Goal: Register for event/course

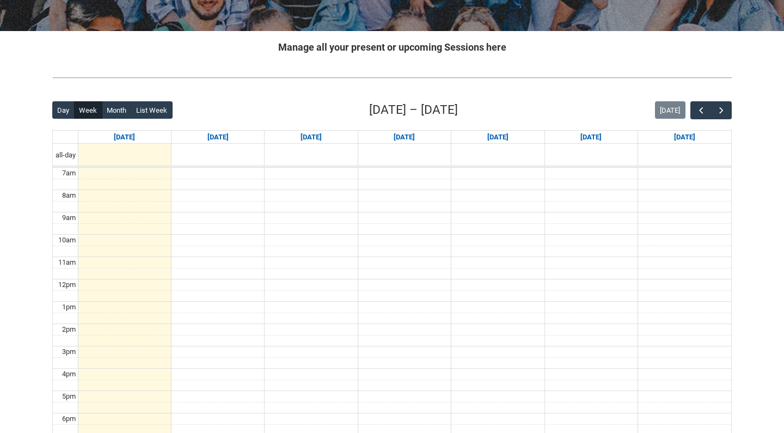
scroll to position [187, 0]
click at [723, 112] on span "button" at bounding box center [721, 110] width 11 height 11
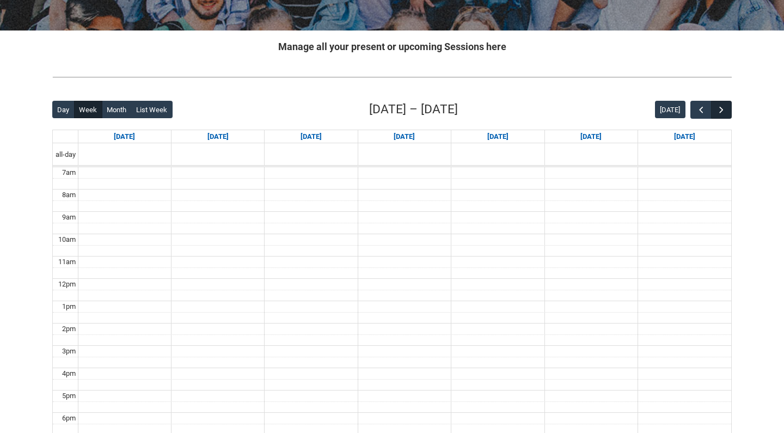
click at [723, 112] on span "button" at bounding box center [721, 110] width 11 height 11
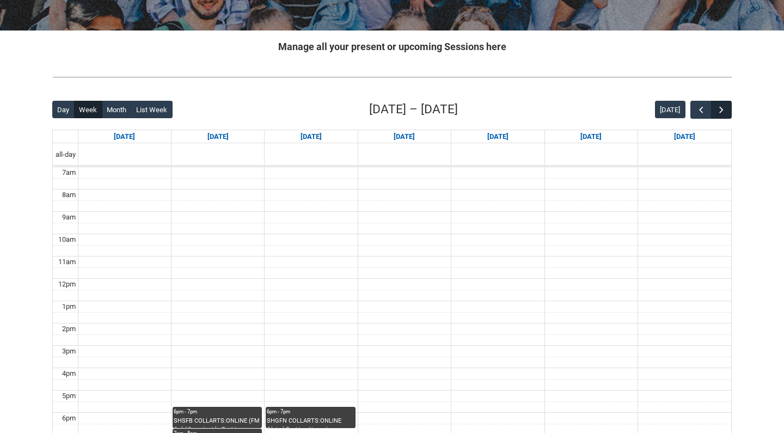
click at [723, 112] on span "button" at bounding box center [721, 110] width 11 height 11
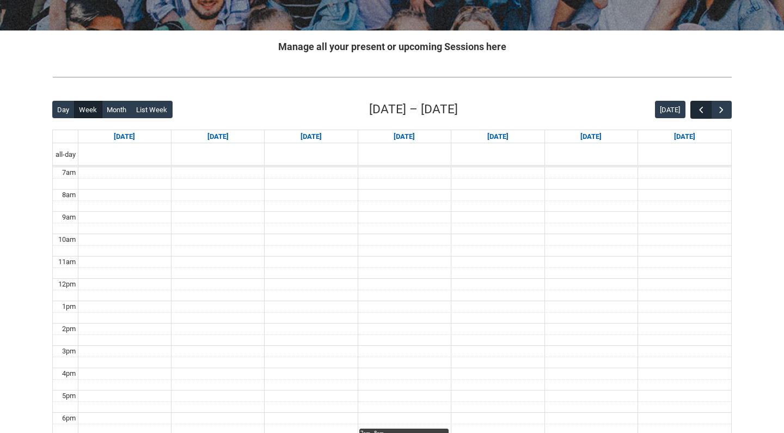
click at [700, 110] on span "button" at bounding box center [701, 110] width 11 height 11
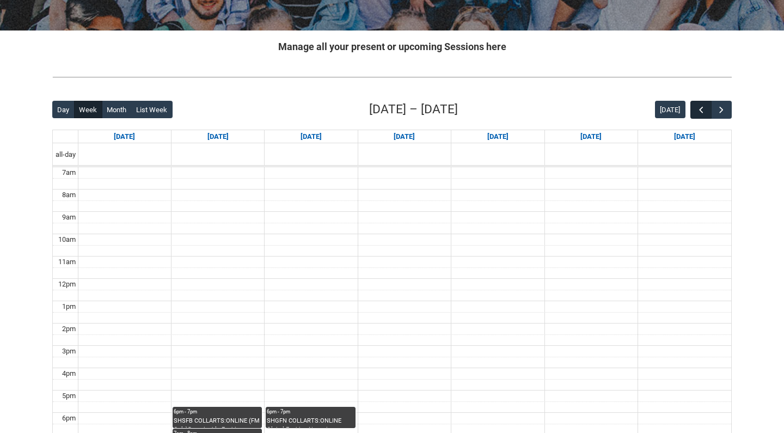
click at [700, 110] on span "button" at bounding box center [701, 110] width 11 height 11
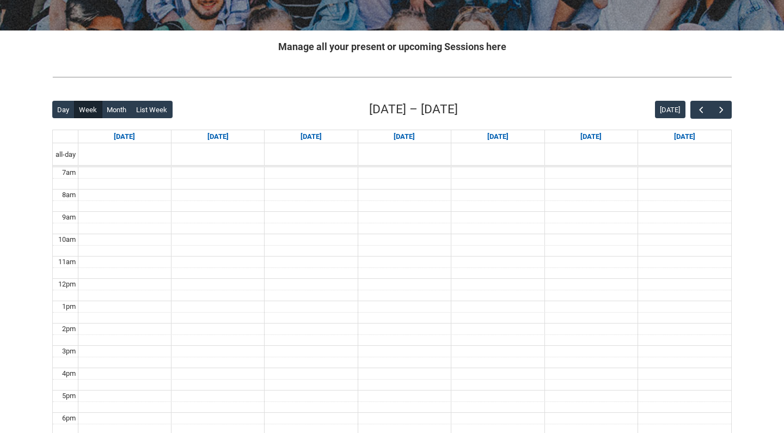
click at [733, 111] on div "Back Loading... This page should update in a few seconds... Day Week Month List…" at bounding box center [392, 313] width 697 height 442
click at [725, 111] on span "button" at bounding box center [721, 110] width 11 height 11
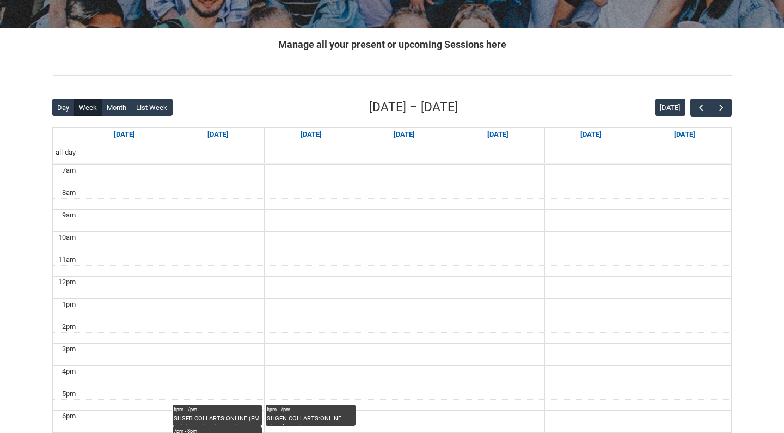
scroll to position [262, 0]
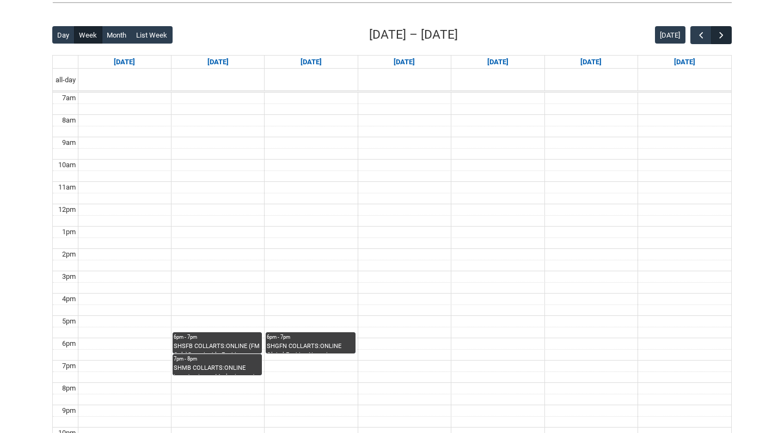
click at [719, 35] on span "button" at bounding box center [721, 35] width 11 height 11
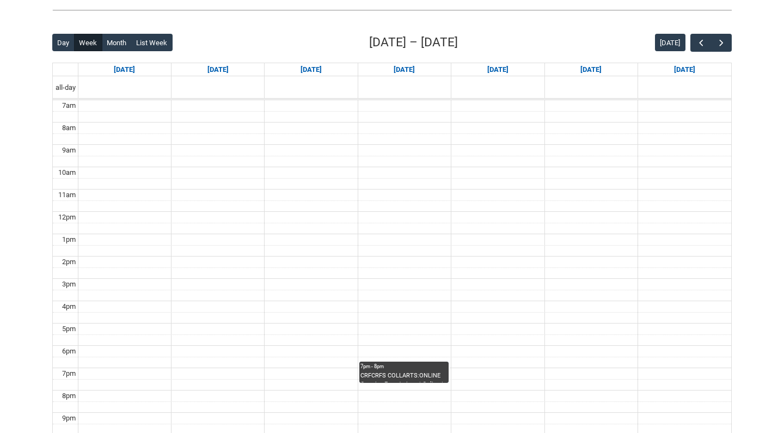
scroll to position [253, 0]
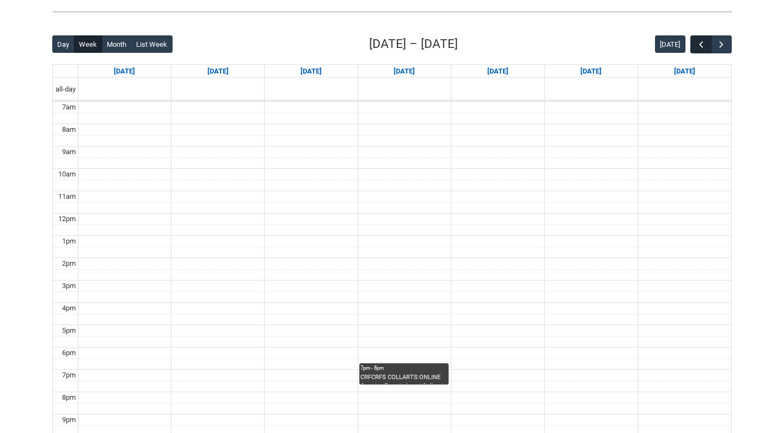
click at [705, 48] on span "button" at bounding box center [701, 44] width 11 height 11
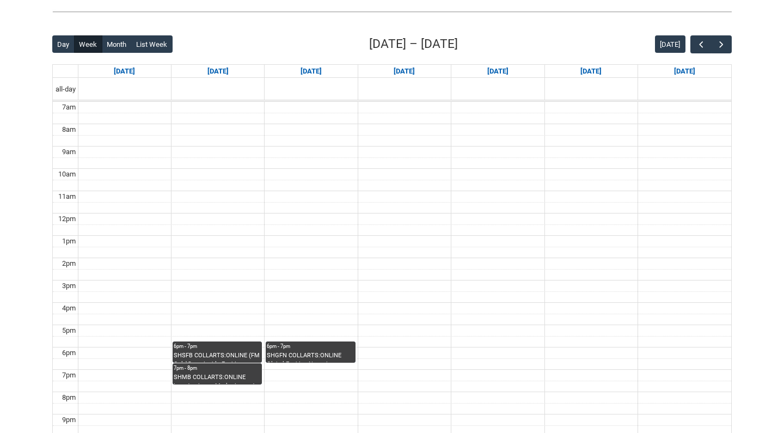
click at [204, 351] on div "SHSFB COLLARTS:ONLINE (FM Only)Sustainable Fashion Business STAGE 1 | Online | …" at bounding box center [217, 356] width 87 height 11
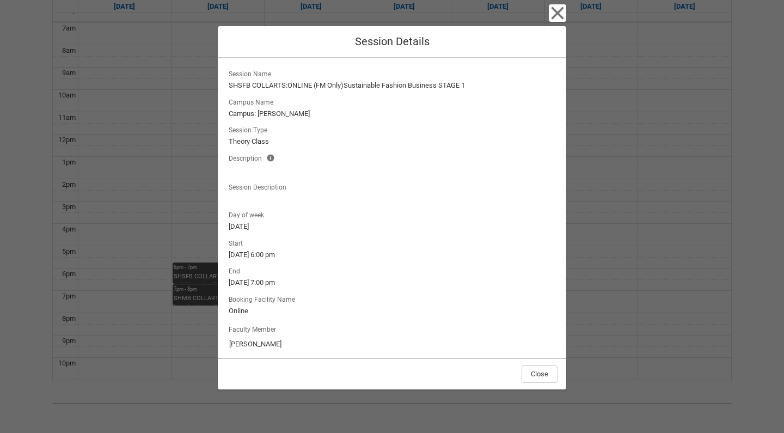
scroll to position [326, 0]
click at [540, 377] on button "Close" at bounding box center [540, 374] width 36 height 17
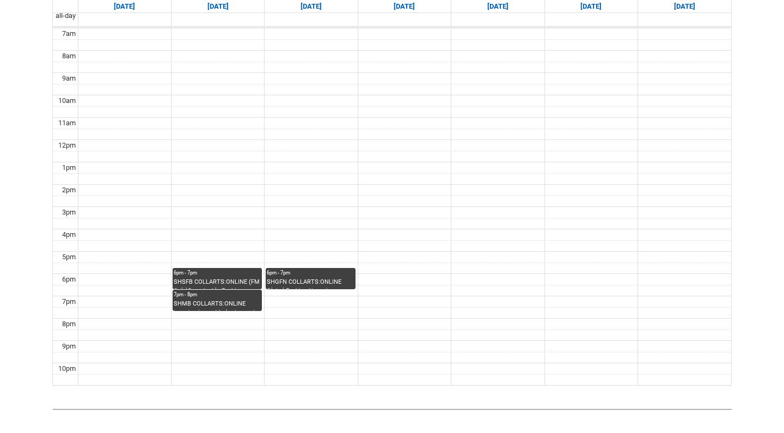
click at [223, 305] on div "SHMB COLLARTS:ONLINE Introduction to Marketing and Branding STAGE 1 | Online | …" at bounding box center [217, 305] width 87 height 11
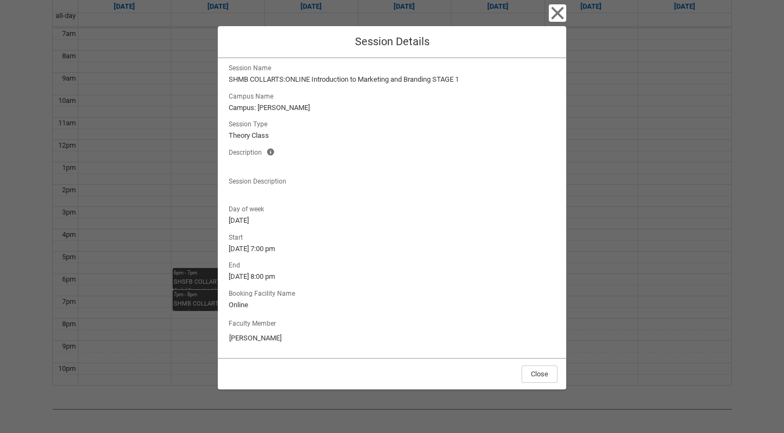
scroll to position [5, 0]
click at [548, 378] on button "Close" at bounding box center [540, 374] width 36 height 17
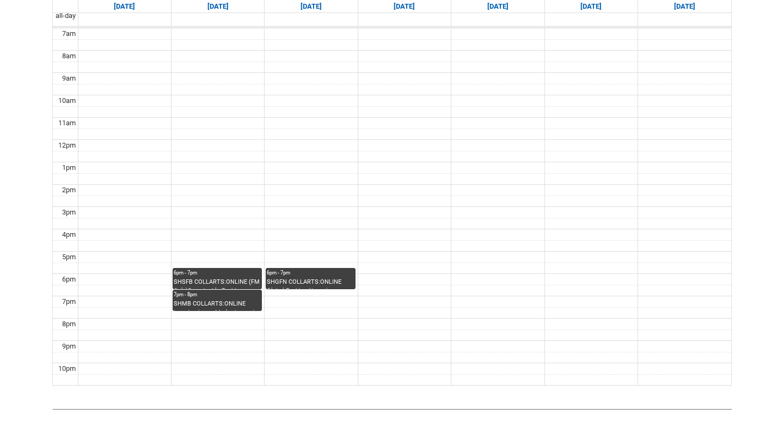
click at [338, 284] on div "SHGFN COLLARTS:ONLINE Global Fashion Narratives STAGE 1 | Online | [PERSON_NAME]" at bounding box center [310, 283] width 87 height 11
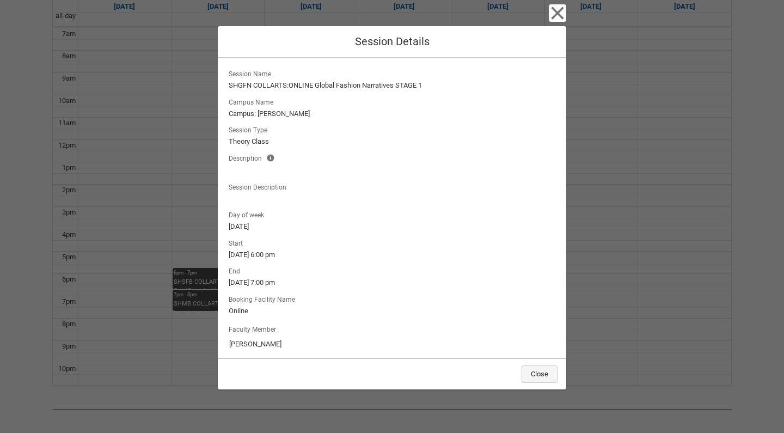
click at [532, 376] on button "Close" at bounding box center [540, 374] width 36 height 17
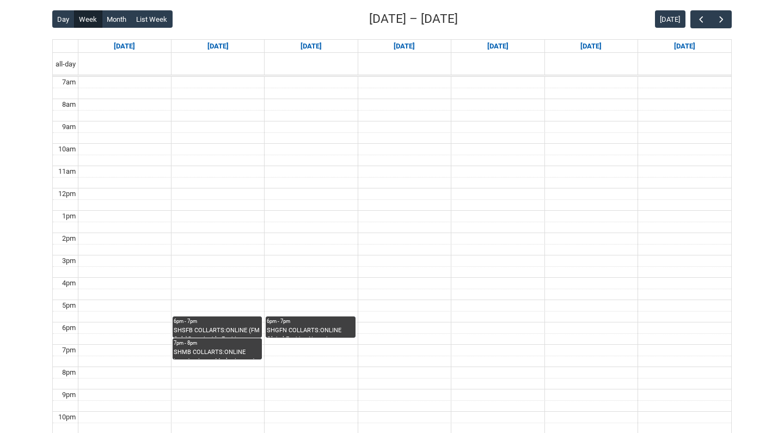
scroll to position [273, 0]
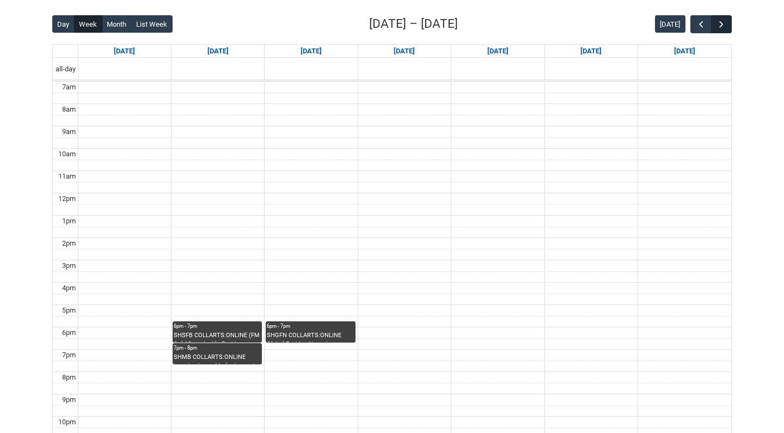
click at [722, 22] on span "button" at bounding box center [721, 24] width 11 height 11
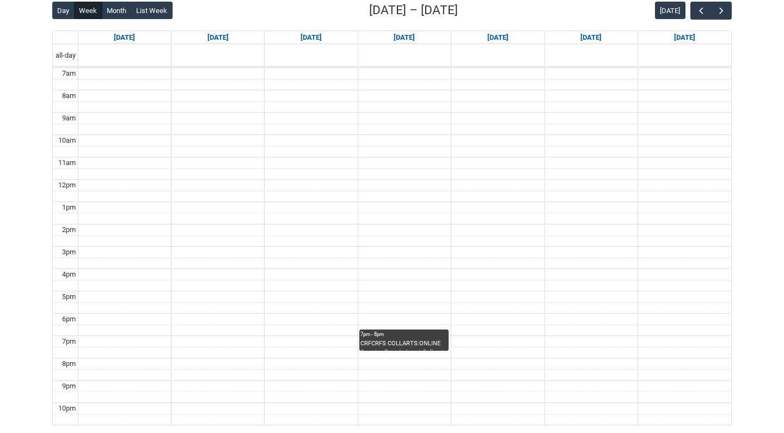
scroll to position [275, 0]
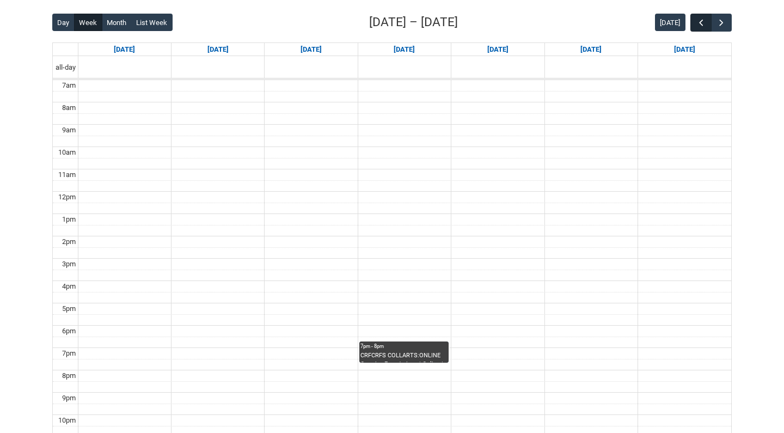
click at [701, 23] on span "button" at bounding box center [701, 22] width 11 height 11
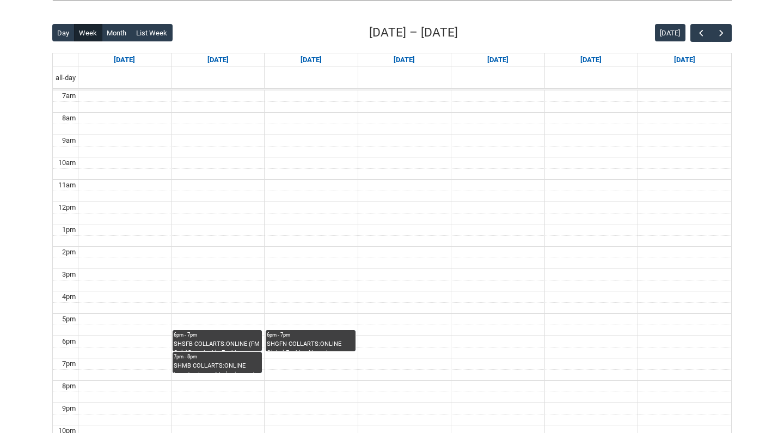
scroll to position [258, 0]
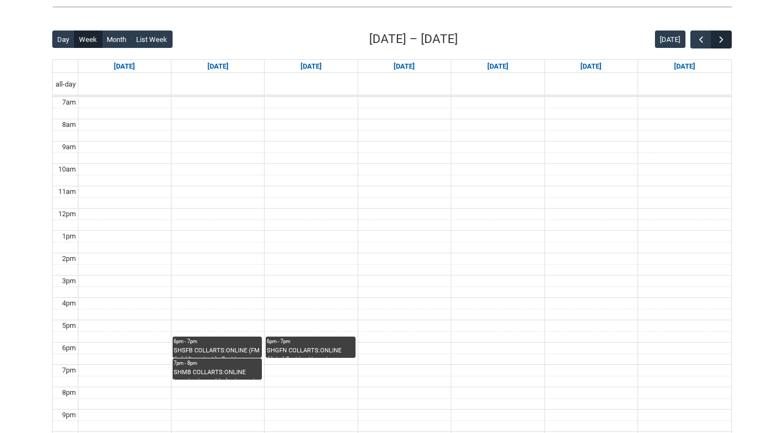
click at [726, 39] on span "button" at bounding box center [721, 39] width 11 height 11
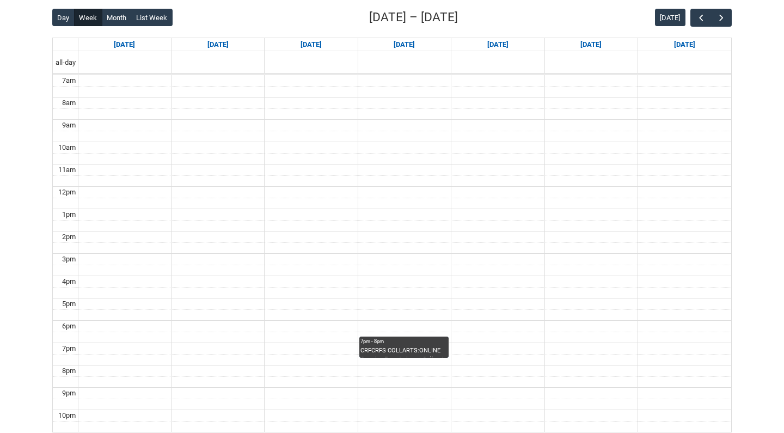
scroll to position [281, 0]
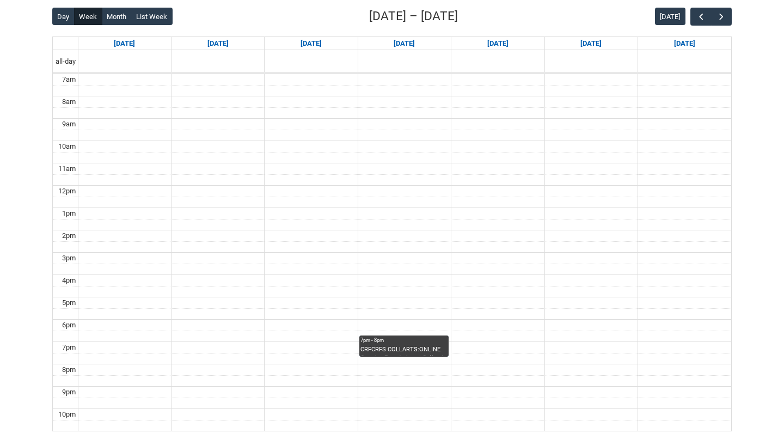
click at [402, 342] on div "7pm - 8pm" at bounding box center [404, 341] width 87 height 8
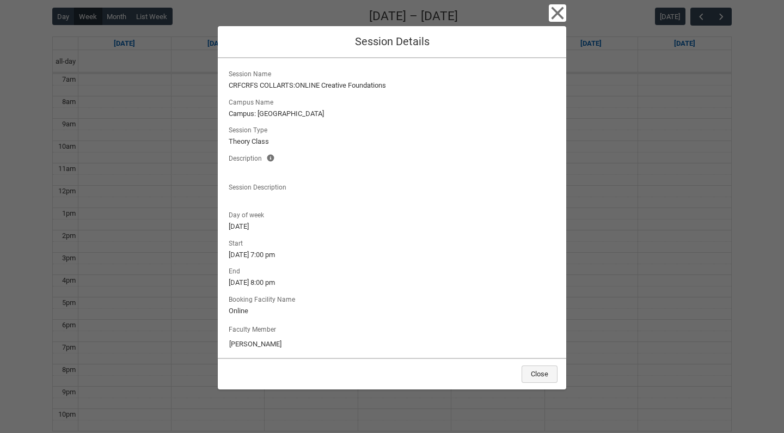
click at [543, 374] on button "Close" at bounding box center [540, 374] width 36 height 17
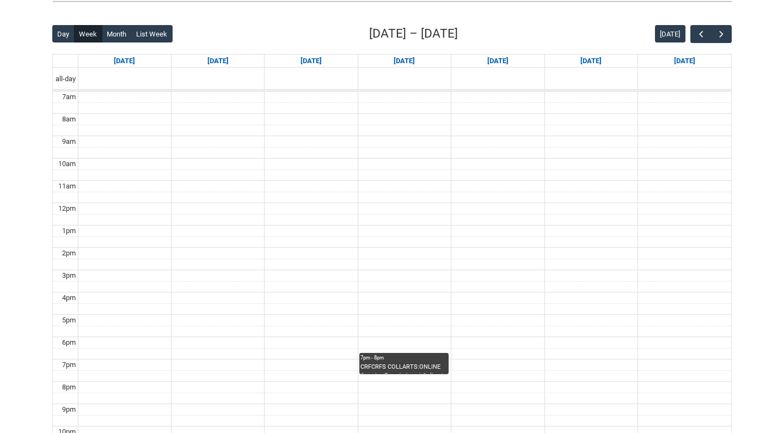
scroll to position [262, 0]
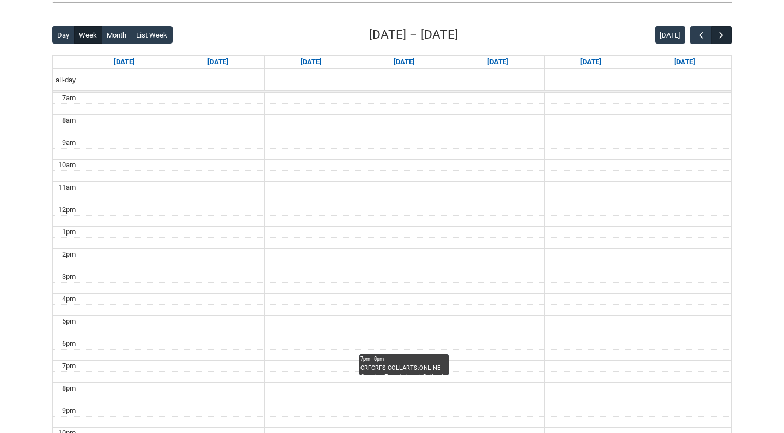
click at [725, 31] on span "button" at bounding box center [721, 35] width 11 height 11
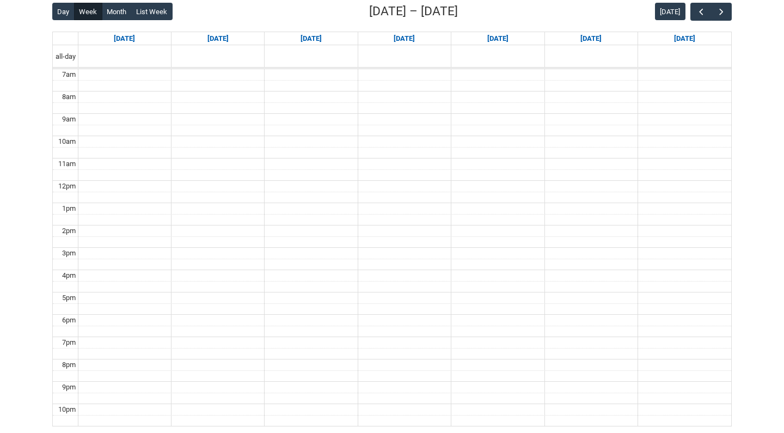
scroll to position [267, 0]
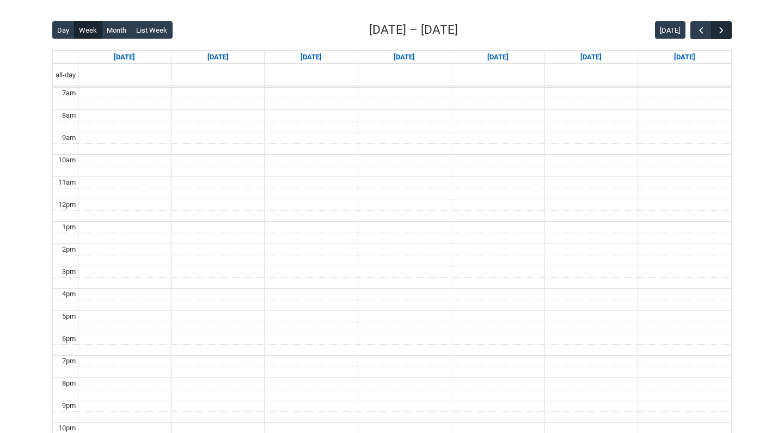
click at [724, 28] on span "button" at bounding box center [721, 30] width 11 height 11
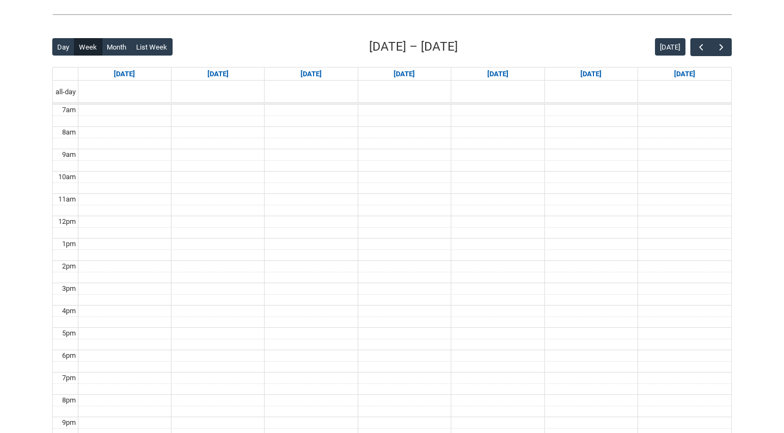
scroll to position [241, 0]
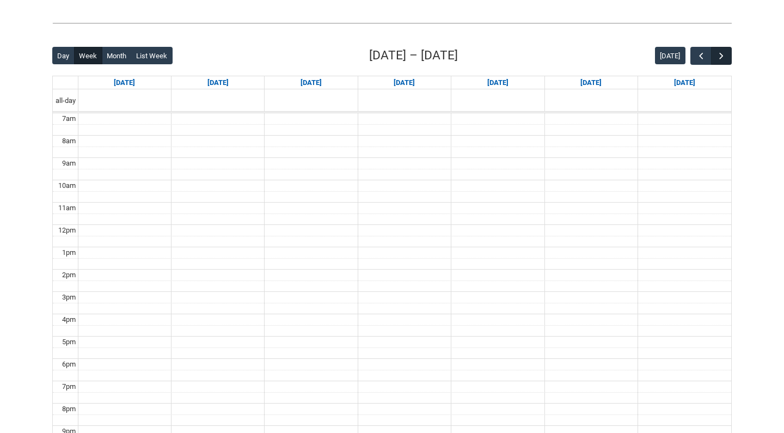
click at [721, 58] on span "button" at bounding box center [721, 56] width 11 height 11
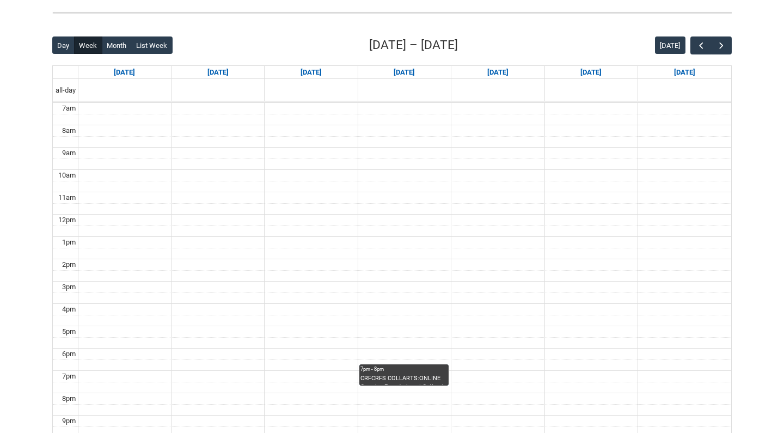
click at [407, 375] on div "CRFCRFS COLLARTS:ONLINE Creative Foundations | Online | [PERSON_NAME]" at bounding box center [404, 379] width 87 height 11
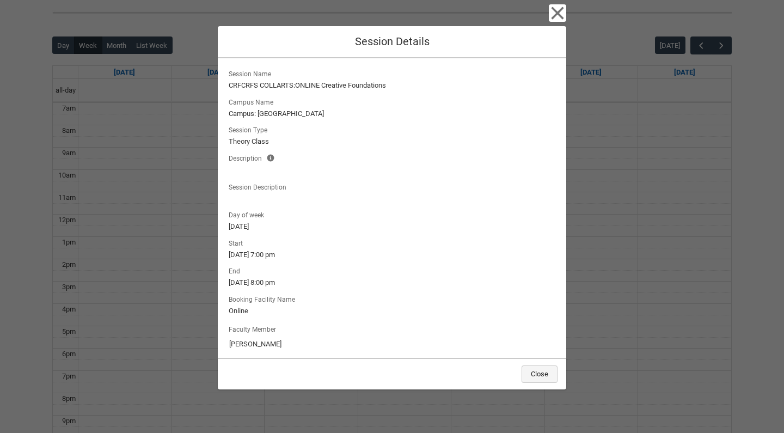
click at [539, 378] on button "Close" at bounding box center [540, 374] width 36 height 17
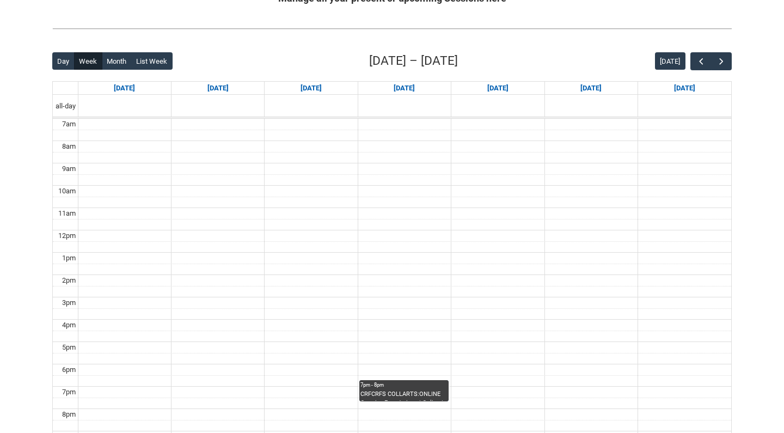
scroll to position [235, 0]
click at [722, 58] on span "button" at bounding box center [721, 62] width 11 height 11
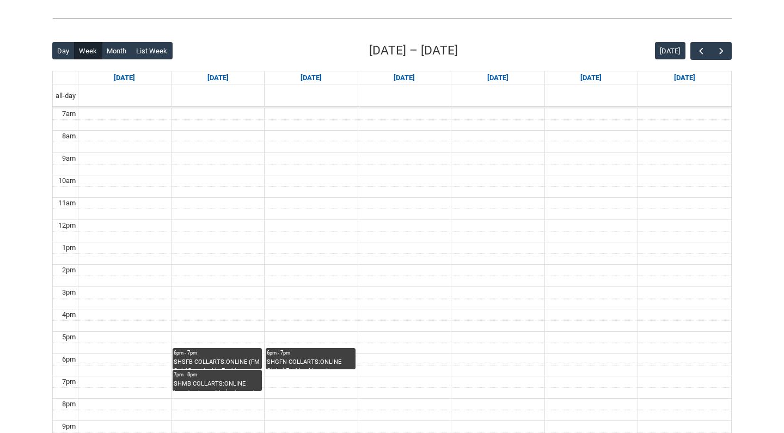
scroll to position [256, 0]
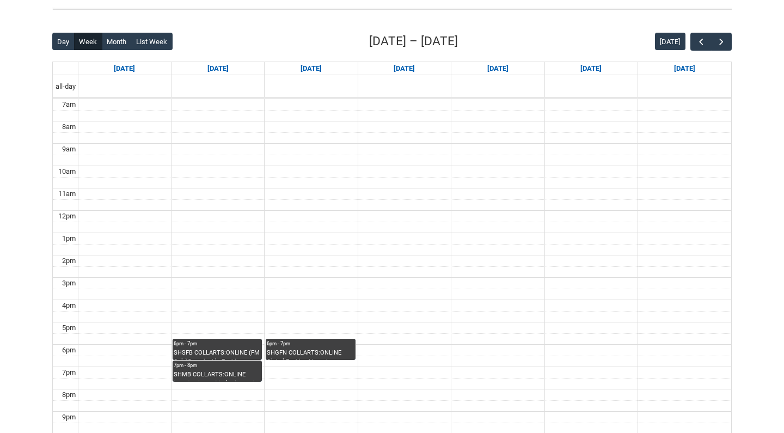
click at [212, 349] on div "SHSFB COLLARTS:ONLINE (FM Only)Sustainable Fashion Business STAGE 1 | Online | …" at bounding box center [217, 354] width 87 height 11
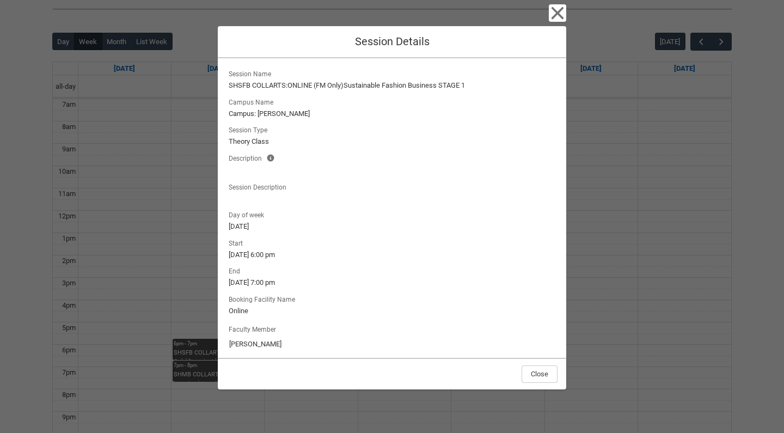
click at [557, 15] on icon "button" at bounding box center [557, 12] width 17 height 17
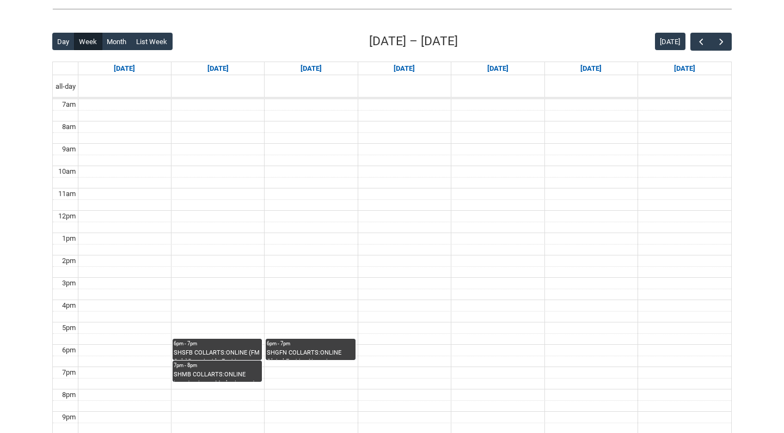
click at [211, 342] on div "6pm - 7pm" at bounding box center [217, 344] width 87 height 8
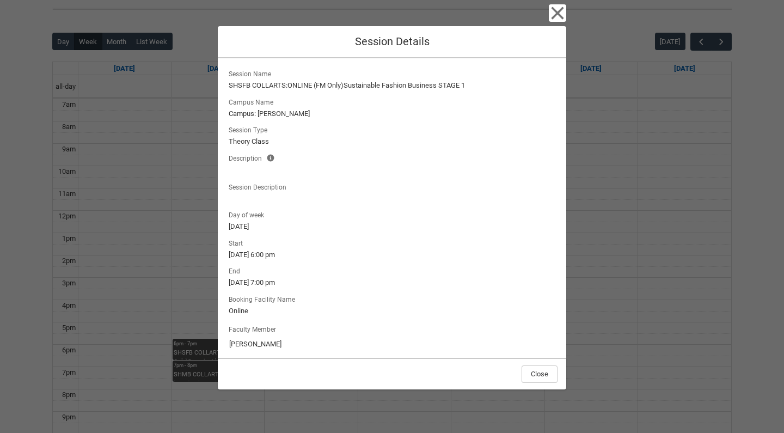
click at [559, 16] on icon "button" at bounding box center [557, 12] width 17 height 17
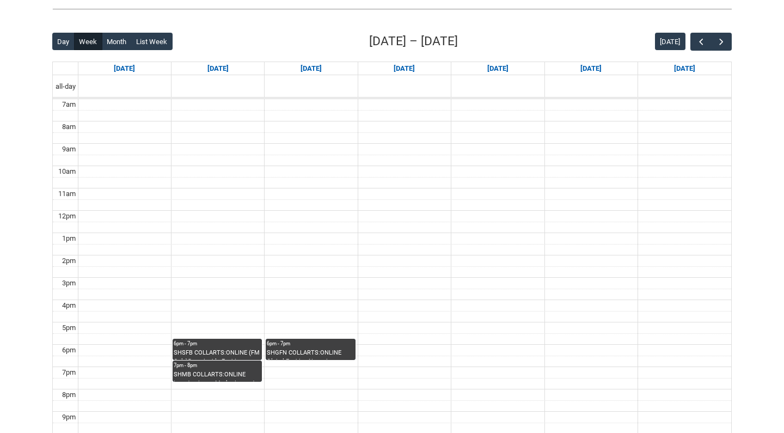
click at [198, 377] on div "SHMB COLLARTS:ONLINE Introduction to Marketing and Branding STAGE 1 | Online | …" at bounding box center [217, 375] width 87 height 11
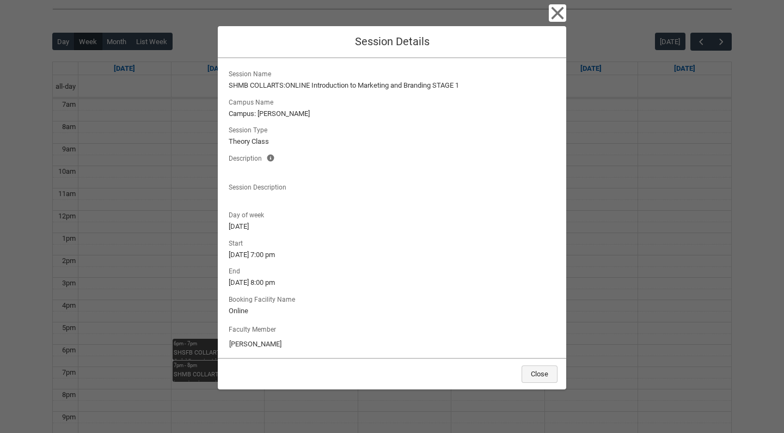
click at [556, 375] on button "Close" at bounding box center [540, 374] width 36 height 17
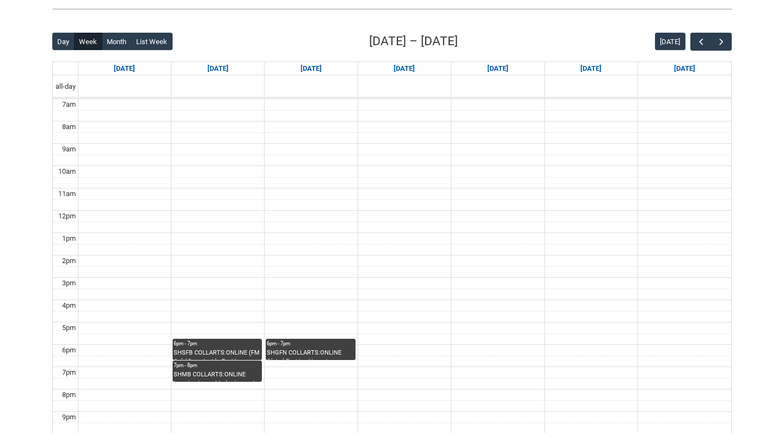
click at [305, 349] on div "SHGFN COLLARTS:ONLINE Global Fashion Narratives STAGE 1 | Online | [PERSON_NAME]" at bounding box center [310, 354] width 87 height 11
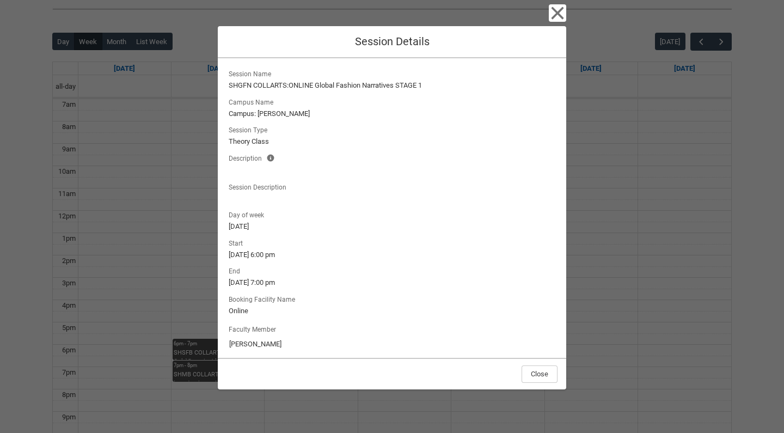
click at [684, 205] on div "Close Session Details Session Name SHGFN COLLARTS:ONLINE Global Fashion Narrati…" at bounding box center [392, 216] width 784 height 433
click at [544, 376] on button "Close" at bounding box center [540, 374] width 36 height 17
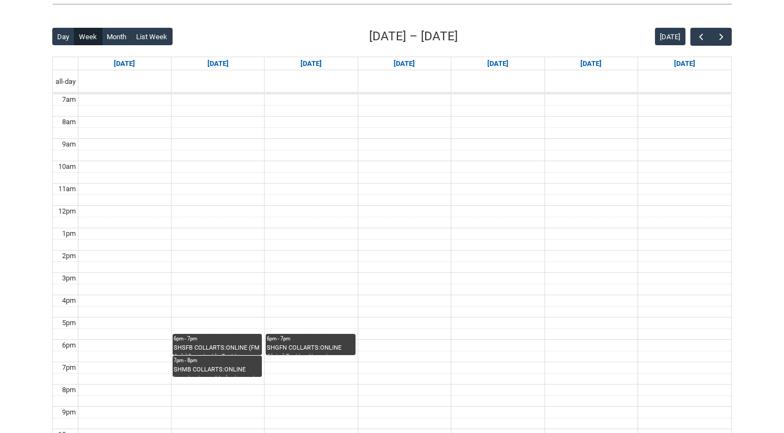
scroll to position [254, 0]
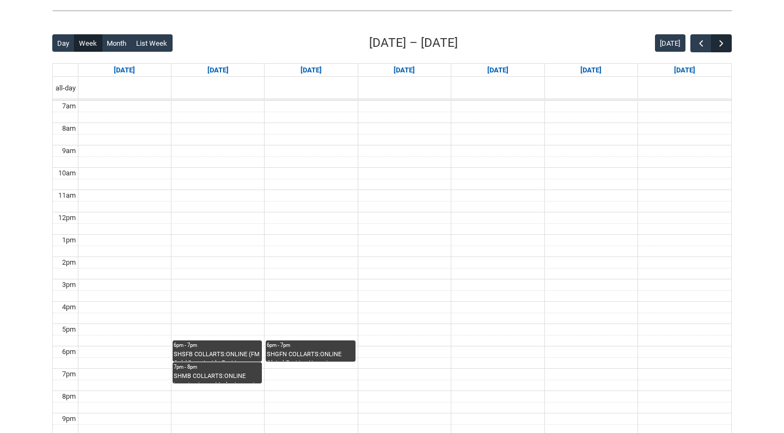
click at [721, 45] on span "button" at bounding box center [721, 43] width 11 height 11
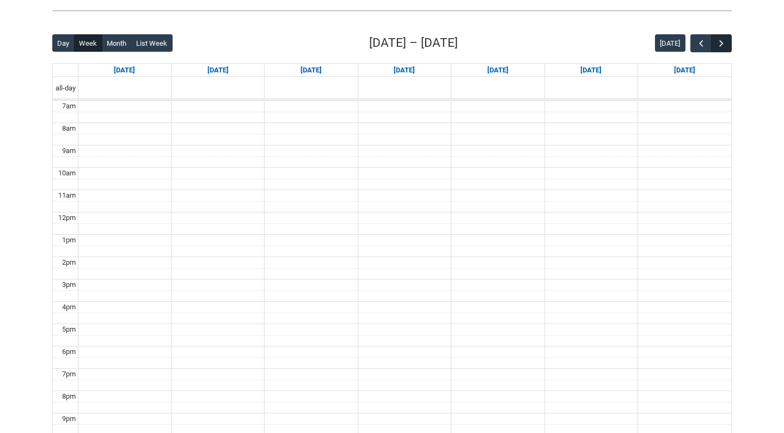
click at [724, 47] on span "button" at bounding box center [721, 43] width 11 height 11
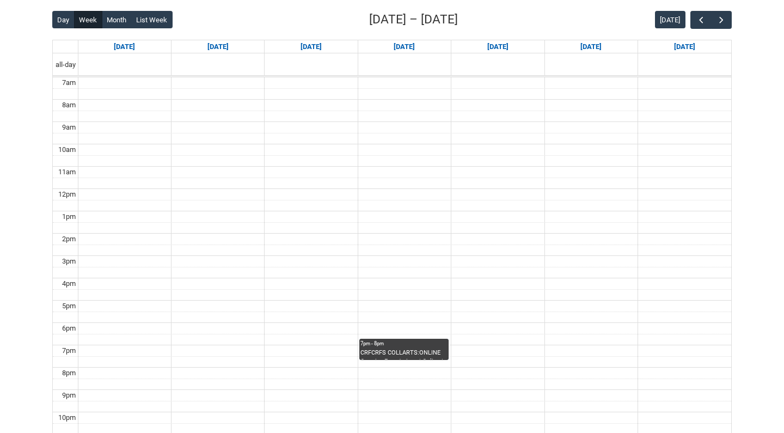
scroll to position [275, 0]
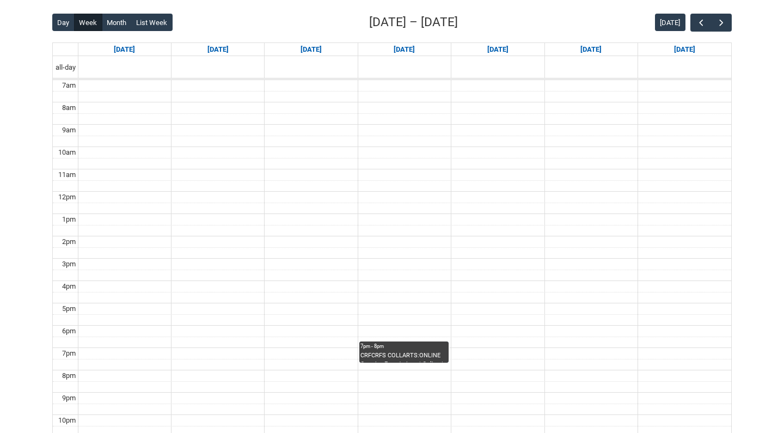
click at [415, 351] on div "CRFCRFS COLLARTS:ONLINE Creative Foundations | Online | [PERSON_NAME]" at bounding box center [404, 356] width 87 height 11
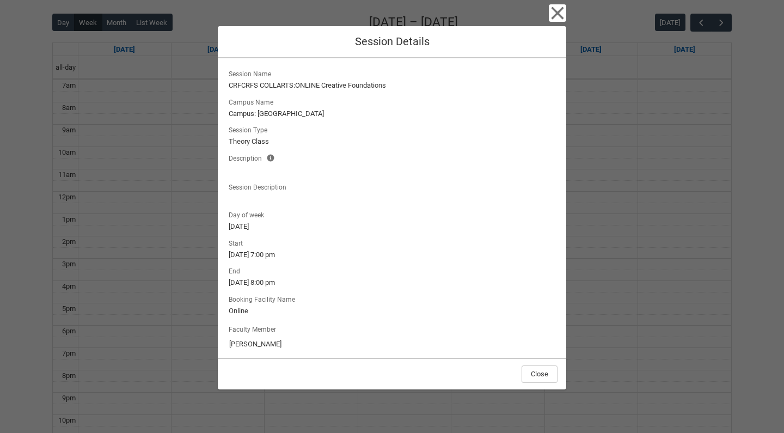
click at [557, 14] on icon "button" at bounding box center [558, 13] width 13 height 13
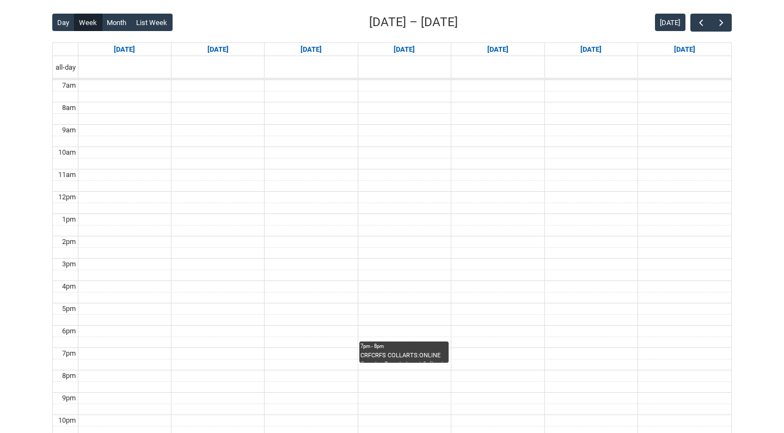
click at [384, 354] on div "CRFCRFS COLLARTS:ONLINE Creative Foundations | Online | [PERSON_NAME]" at bounding box center [404, 356] width 87 height 11
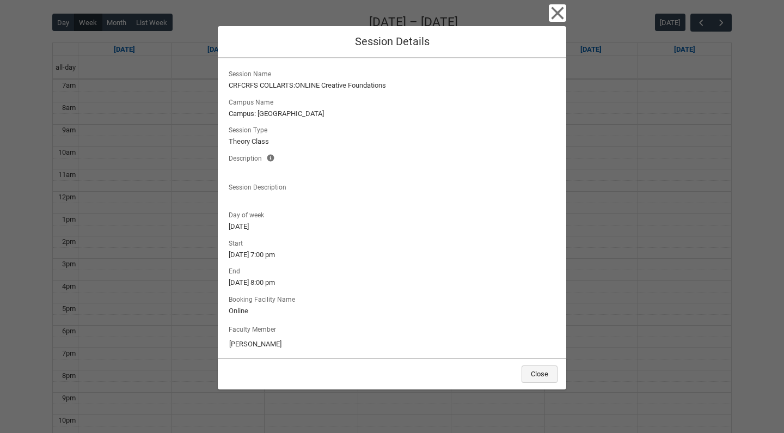
click at [537, 379] on button "Close" at bounding box center [540, 374] width 36 height 17
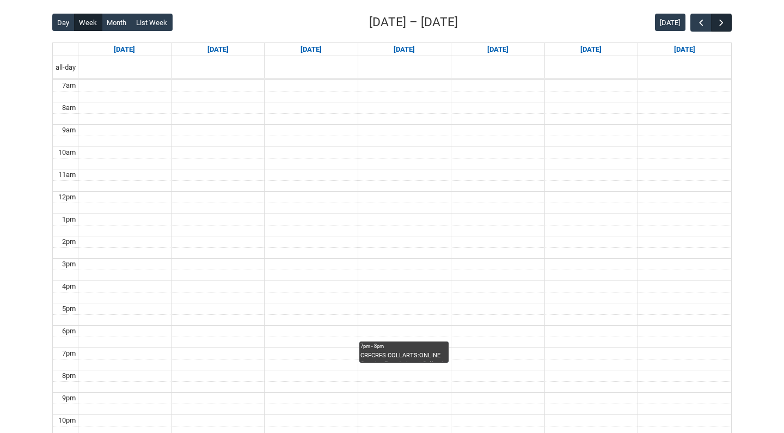
click at [719, 31] on button "button" at bounding box center [721, 23] width 21 height 18
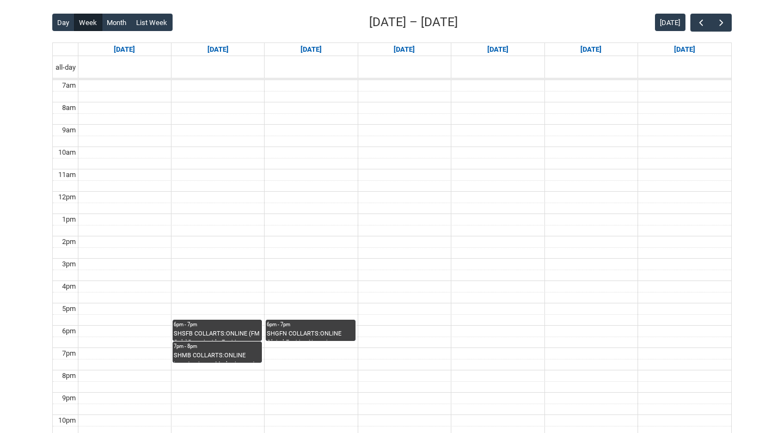
click at [223, 323] on div "6pm - 7pm" at bounding box center [217, 325] width 87 height 8
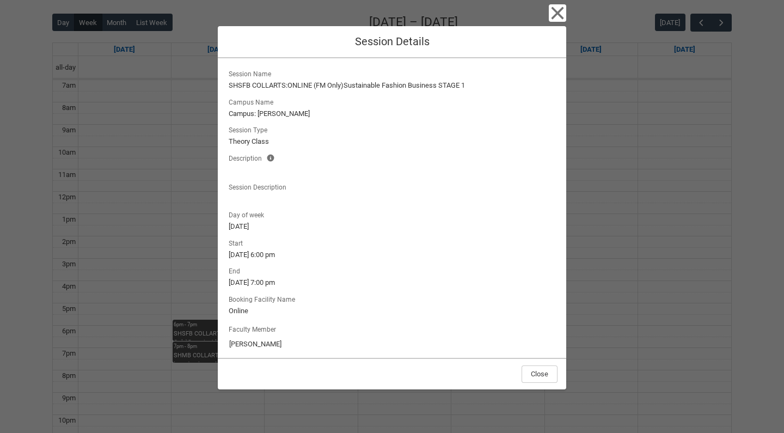
click at [179, 372] on div "Close Session Details Session Name SHSFB COLLARTS:ONLINE (FM Only)Sustainable F…" at bounding box center [392, 216] width 784 height 433
click at [544, 373] on button "Close" at bounding box center [540, 374] width 36 height 17
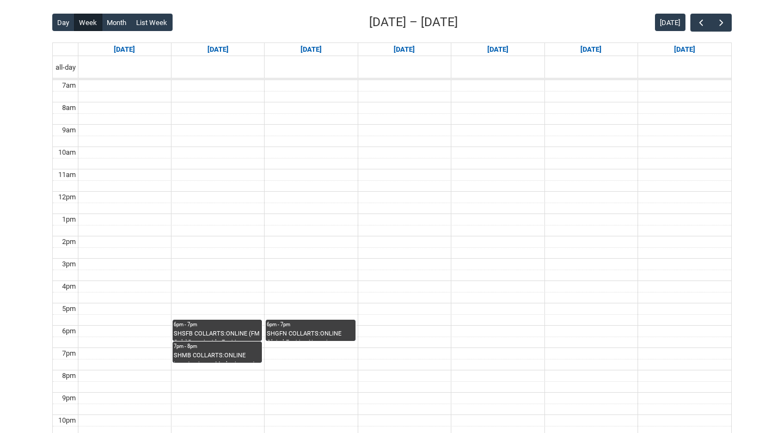
click at [202, 357] on div "SHMB COLLARTS:ONLINE Introduction to Marketing and Branding STAGE 1 | Online | …" at bounding box center [217, 356] width 87 height 11
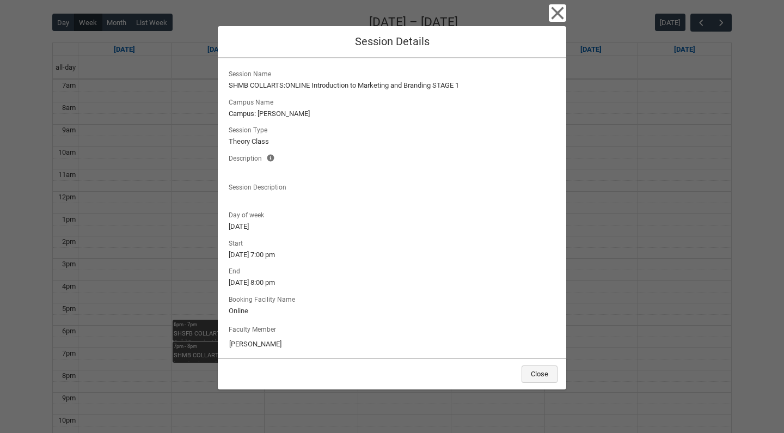
click at [534, 378] on button "Close" at bounding box center [540, 374] width 36 height 17
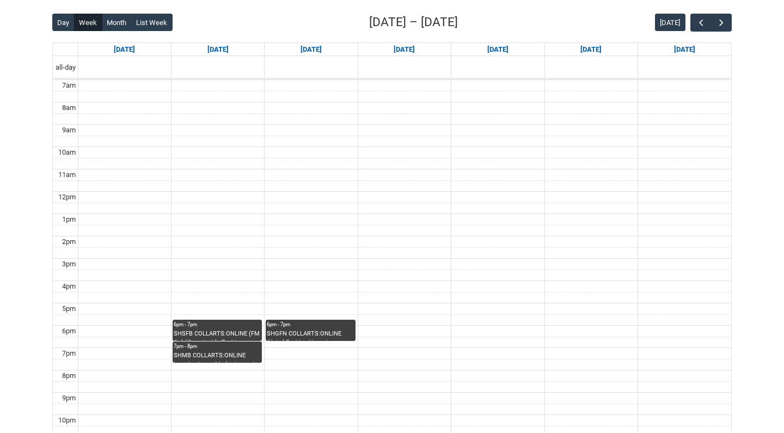
click at [319, 331] on div "SHGFN COLLARTS:ONLINE Global Fashion Narratives STAGE 1 | Online | [PERSON_NAME]" at bounding box center [310, 335] width 87 height 11
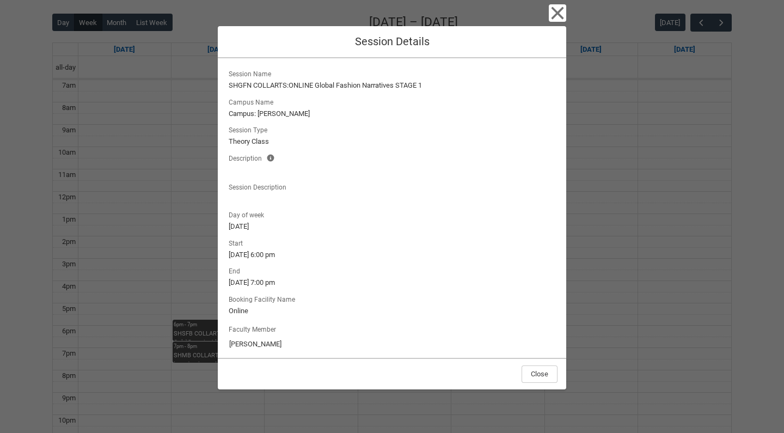
click at [553, 380] on button "Close" at bounding box center [540, 374] width 36 height 17
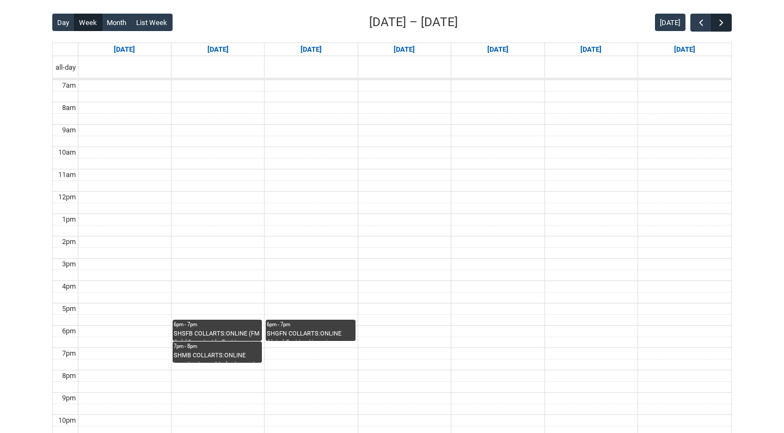
click at [726, 27] on span "button" at bounding box center [721, 22] width 11 height 11
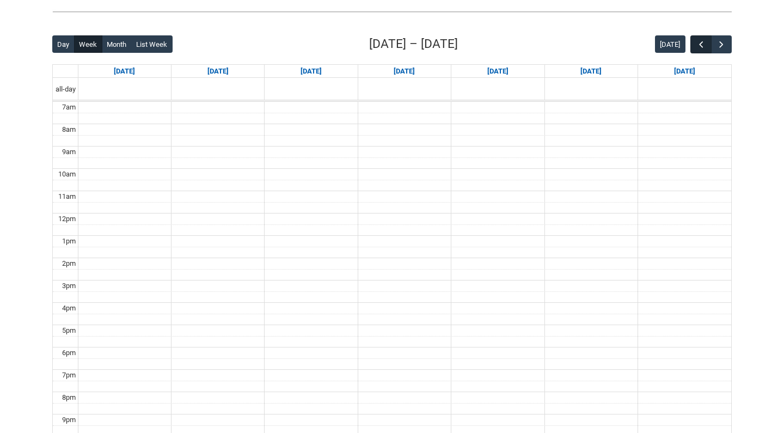
scroll to position [237, 0]
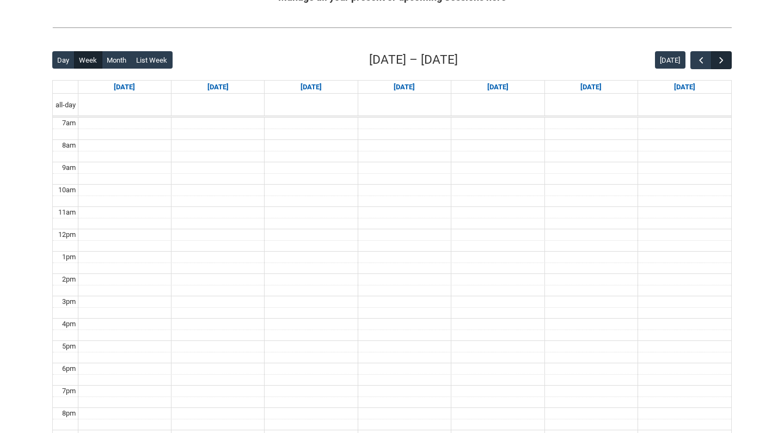
click at [719, 61] on span "button" at bounding box center [721, 60] width 11 height 11
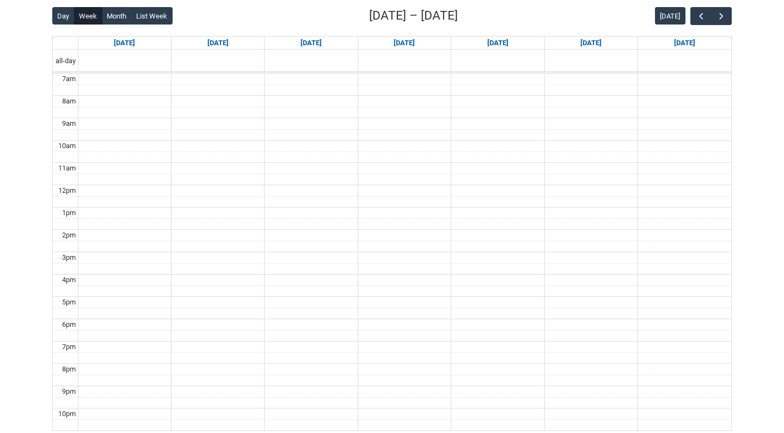
scroll to position [280, 0]
click at [723, 17] on span "button" at bounding box center [721, 17] width 11 height 11
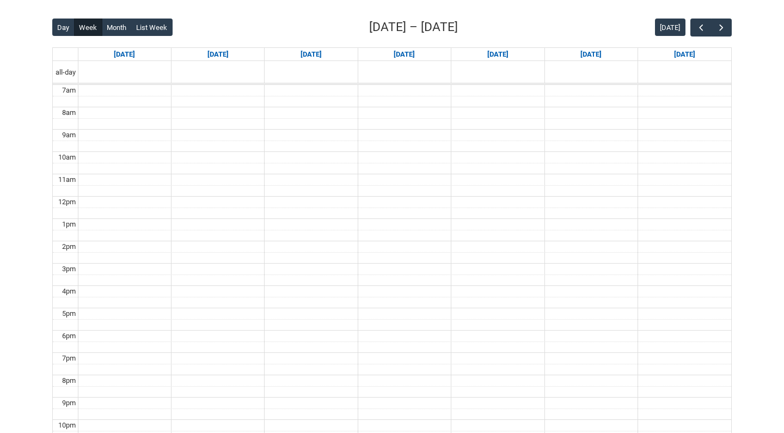
scroll to position [251, 0]
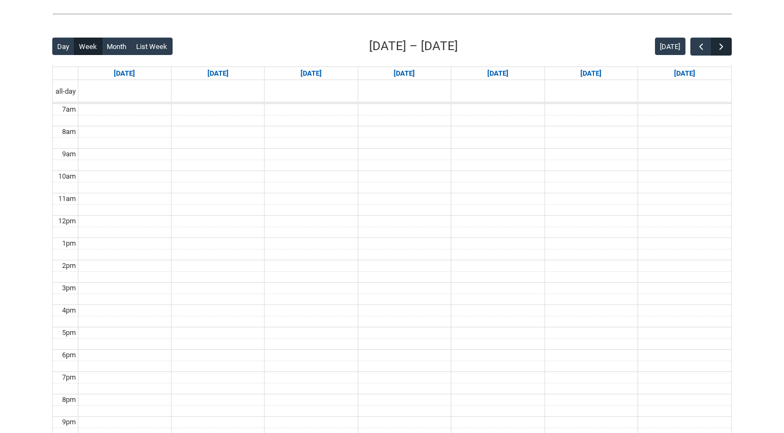
click at [725, 46] on span "button" at bounding box center [721, 46] width 11 height 11
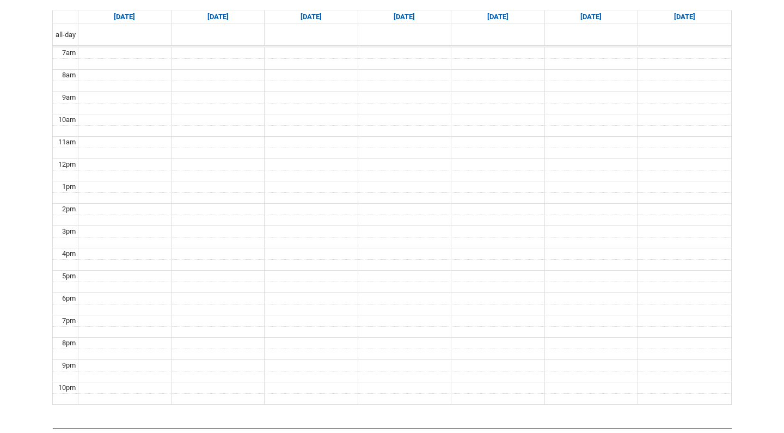
scroll to position [298, 0]
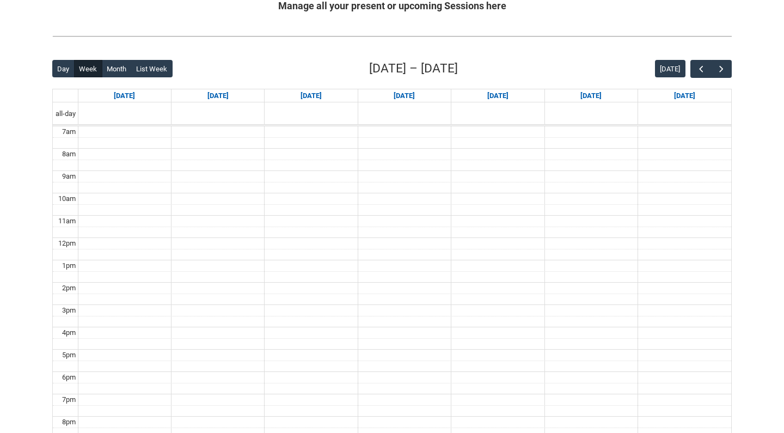
scroll to position [226, 0]
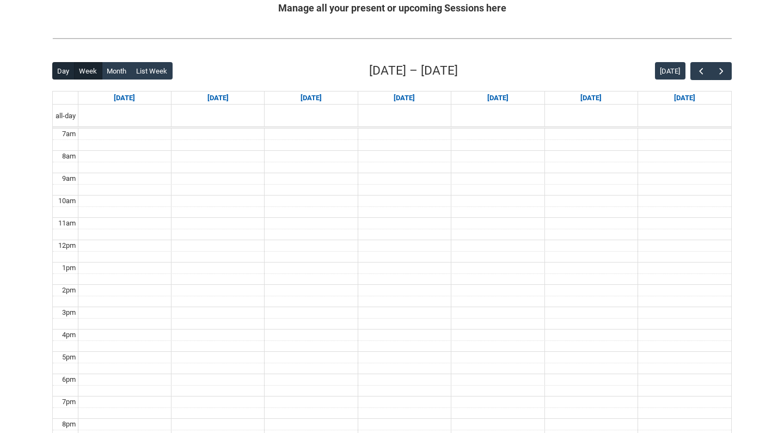
click at [73, 71] on button "Day" at bounding box center [63, 70] width 22 height 17
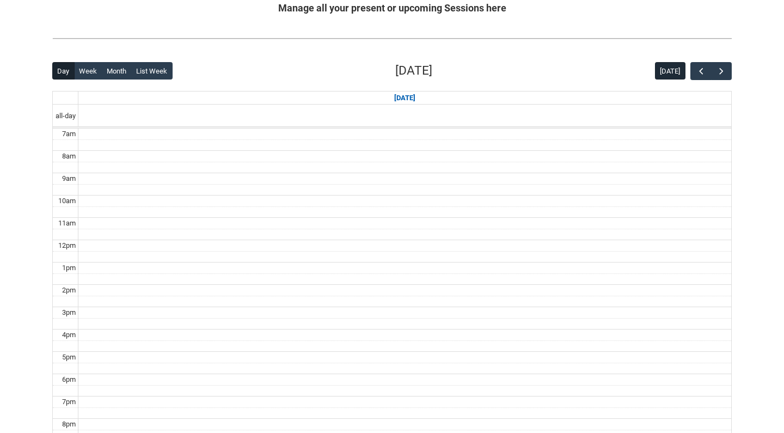
click at [672, 67] on button "[DATE]" at bounding box center [670, 70] width 31 height 17
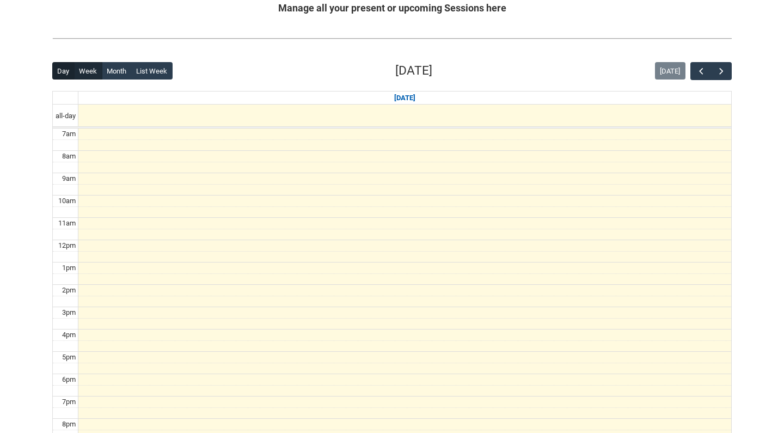
click at [84, 71] on button "Week" at bounding box center [88, 70] width 28 height 17
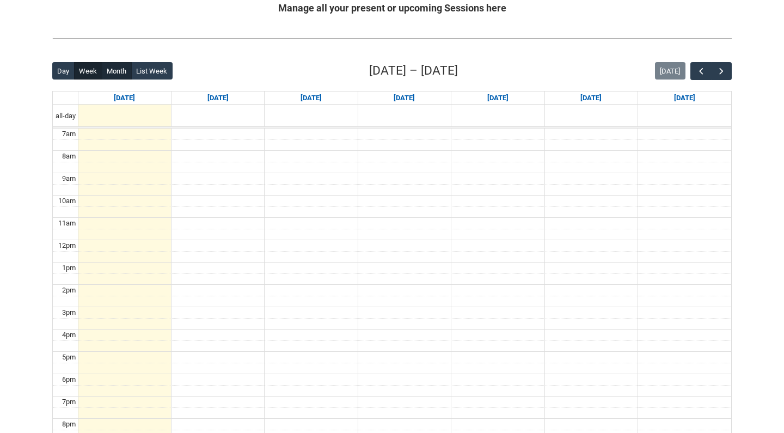
click at [108, 74] on button "Month" at bounding box center [117, 70] width 30 height 17
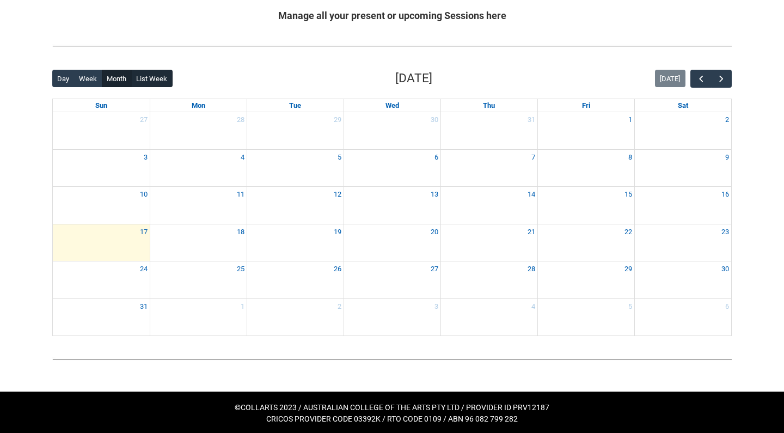
click at [147, 80] on button "List Week" at bounding box center [151, 78] width 41 height 17
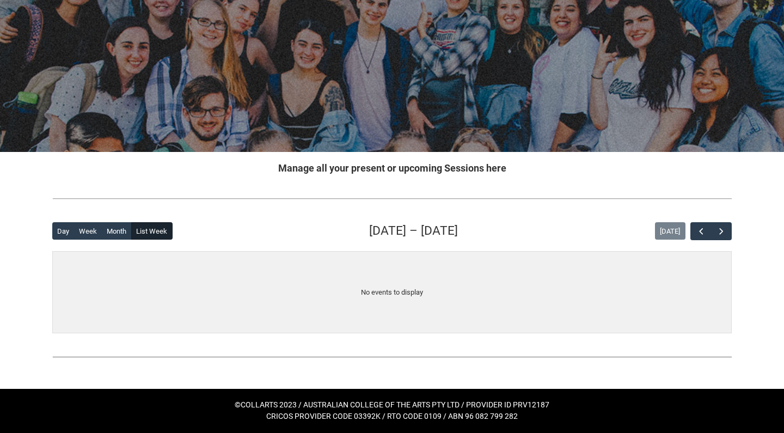
scroll to position [65, 0]
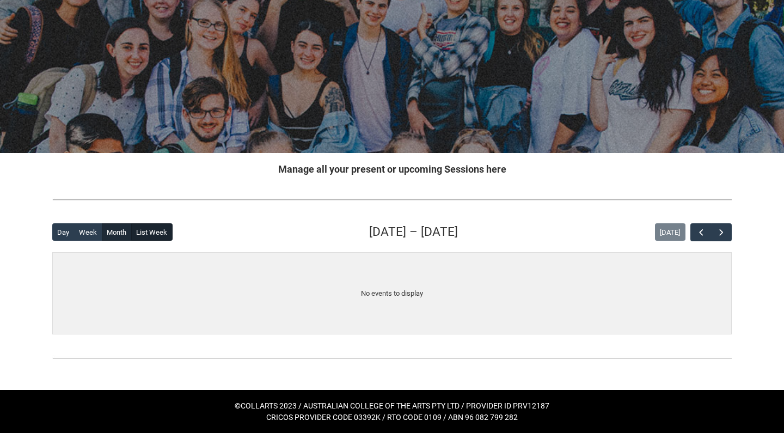
click at [113, 235] on button "Month" at bounding box center [117, 231] width 30 height 17
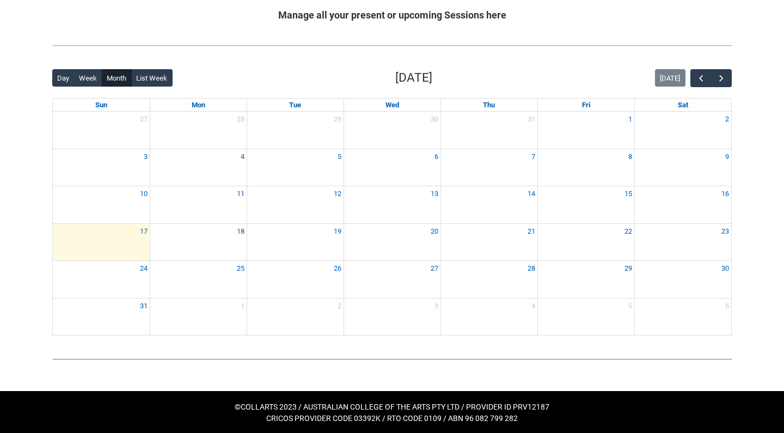
scroll to position [218, 0]
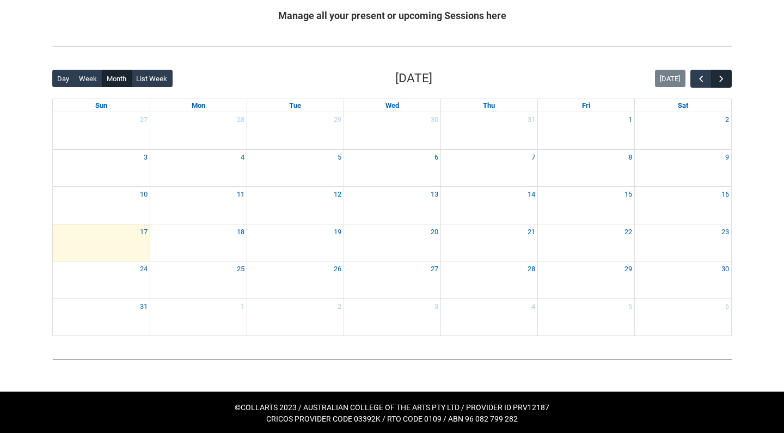
click at [719, 81] on span "button" at bounding box center [721, 79] width 11 height 11
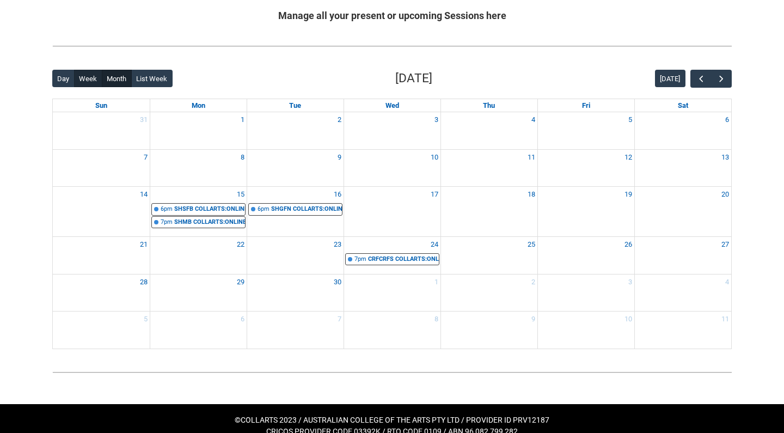
click at [90, 86] on button "Week" at bounding box center [88, 78] width 28 height 17
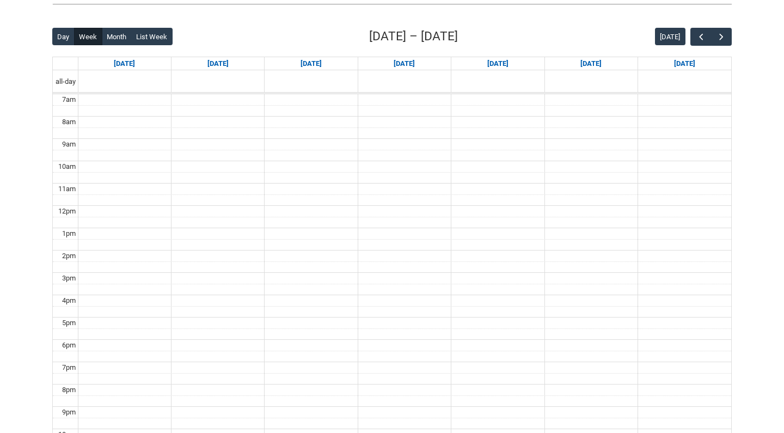
scroll to position [259, 0]
click at [696, 41] on span "button" at bounding box center [701, 38] width 11 height 11
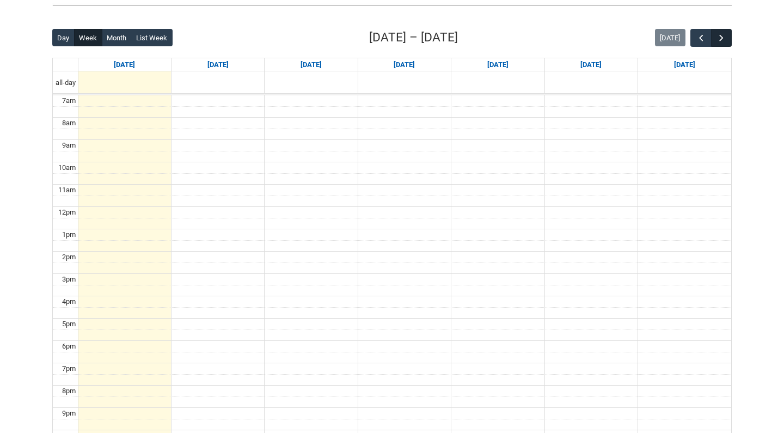
click at [722, 40] on span "button" at bounding box center [721, 38] width 11 height 11
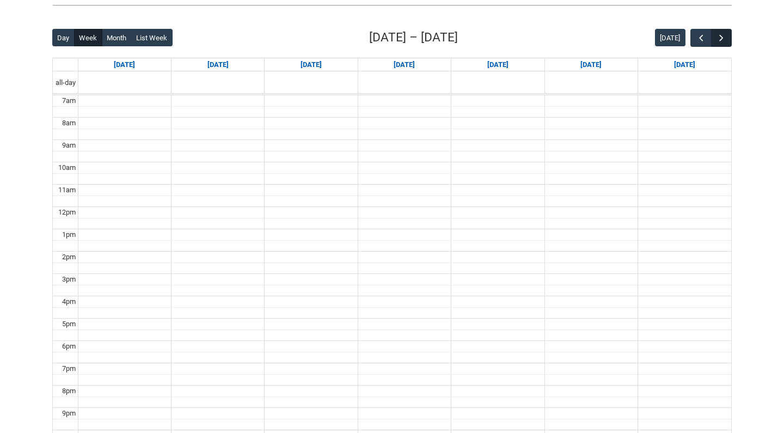
click at [722, 40] on span "button" at bounding box center [721, 38] width 11 height 11
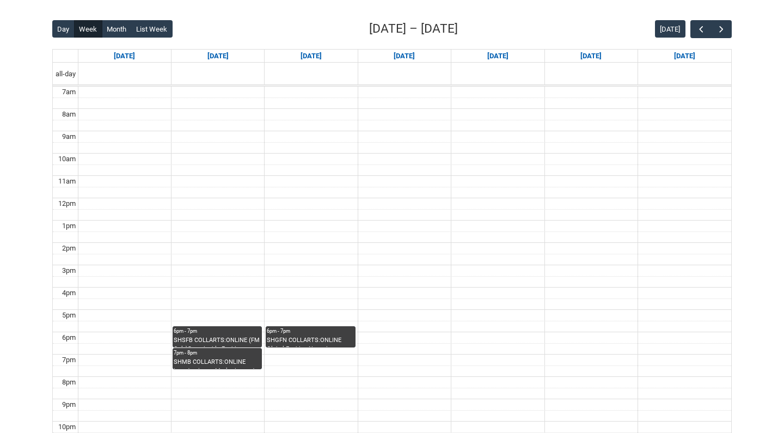
scroll to position [266, 0]
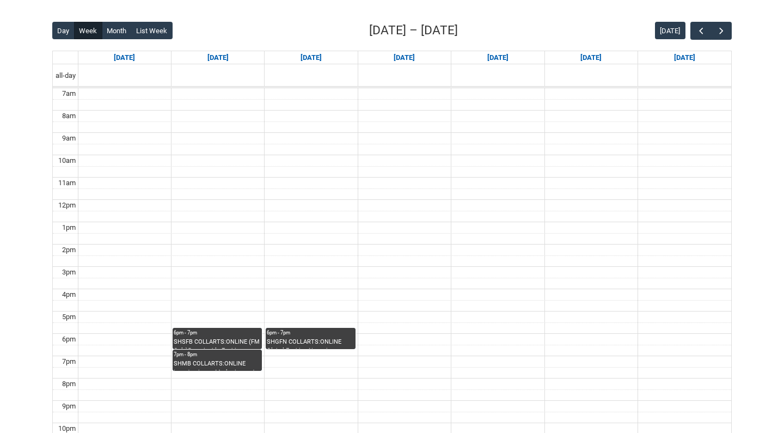
click at [215, 338] on div "SHSFB COLLARTS:ONLINE (FM Only)Sustainable Fashion Business STAGE 1 | Online | …" at bounding box center [217, 343] width 87 height 11
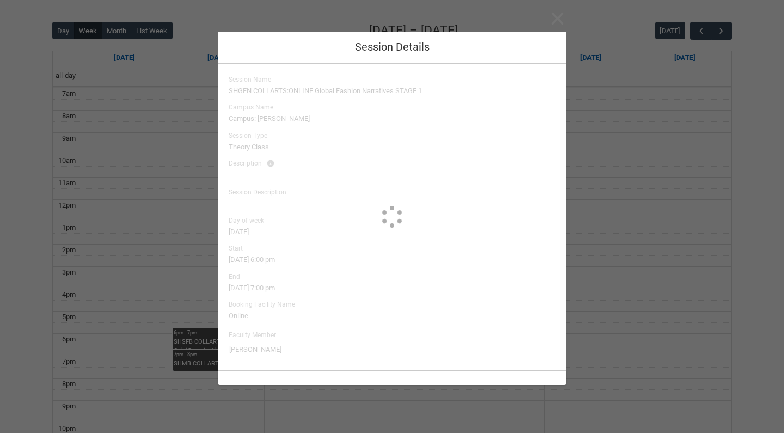
type input "[PERSON_NAME]"
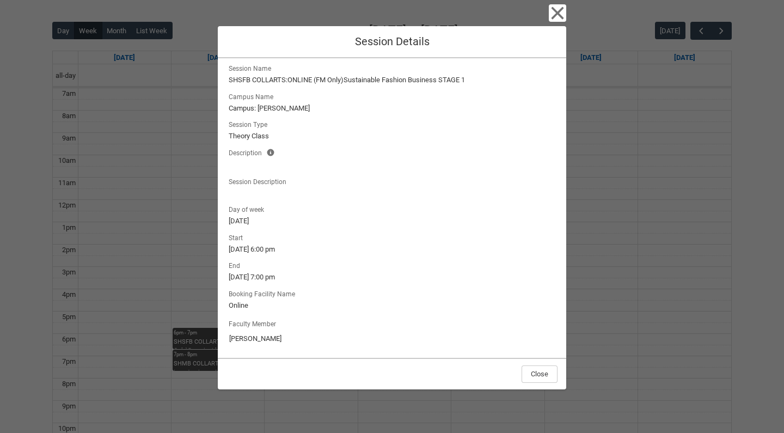
scroll to position [5, 0]
click at [559, 14] on icon "button" at bounding box center [558, 13] width 13 height 13
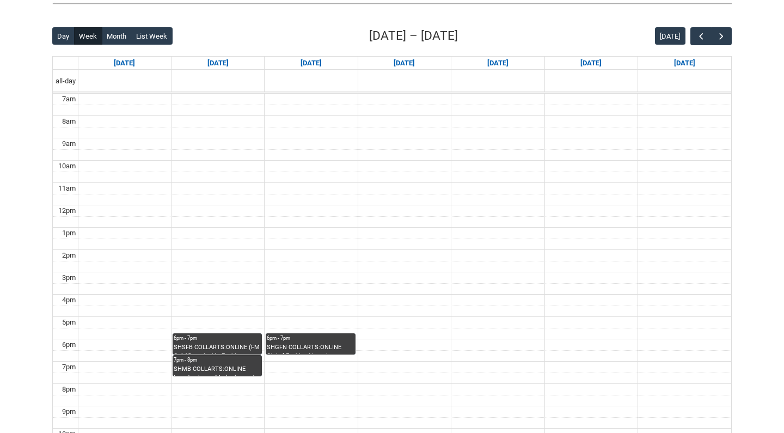
scroll to position [265, 0]
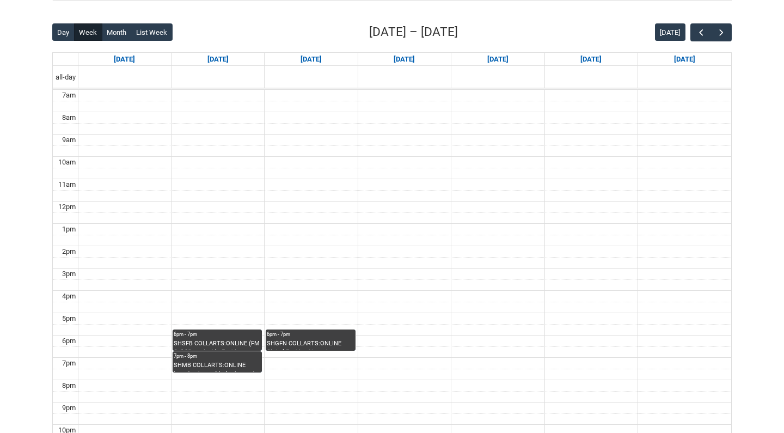
click at [223, 334] on div "6pm - 7pm" at bounding box center [217, 335] width 87 height 8
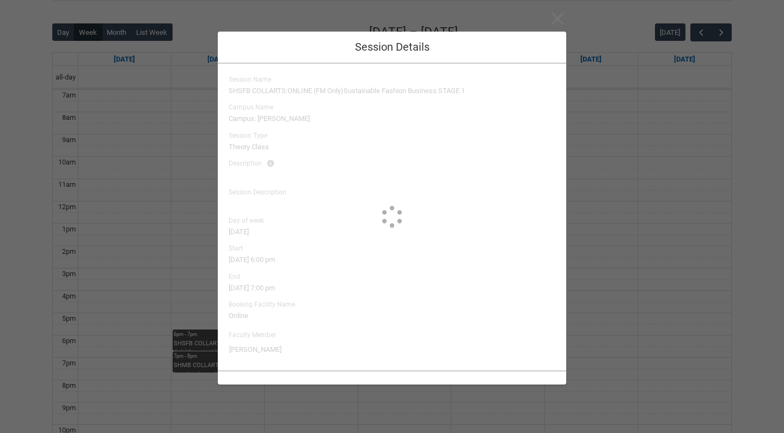
scroll to position [0, 0]
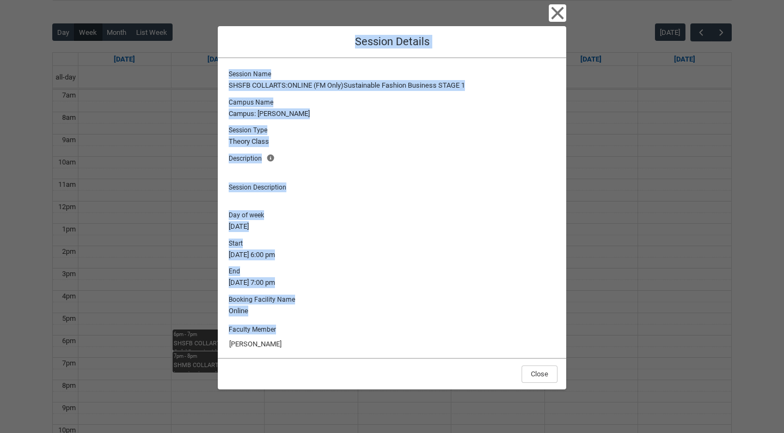
drag, startPoint x: 223, startPoint y: 334, endPoint x: 522, endPoint y: 23, distance: 431.9
click at [522, 23] on div "Close Session Details Session Name SHSFB COLLARTS:ONLINE (FM Only)Sustainable F…" at bounding box center [392, 216] width 349 height 433
click at [521, 17] on div "Close Session Details Session Name SHSFB COLLARTS:ONLINE (FM Only)Sustainable F…" at bounding box center [392, 216] width 349 height 433
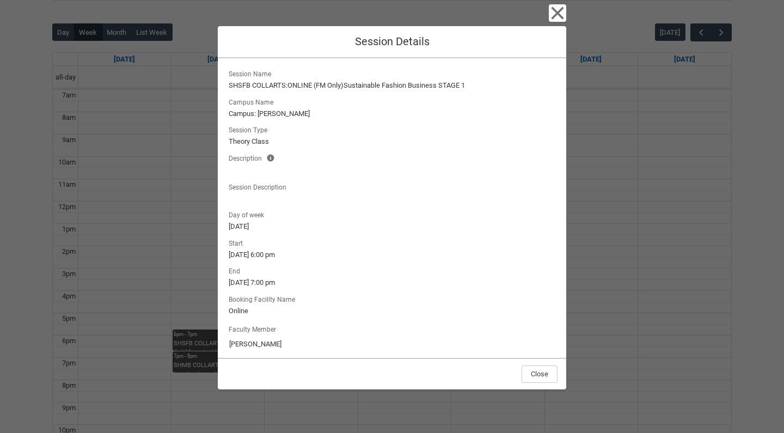
click at [562, 16] on icon "button" at bounding box center [558, 13] width 13 height 13
